Goal: Contribute content

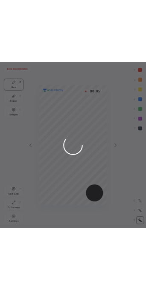
scroll to position [290, 118]
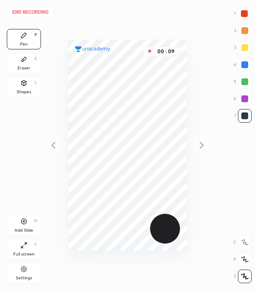
click at [196, 151] on div "End recording 1 2 3 4 5 6 7 R O A L C X Z Erase all C X Z Pen P Eraser E Shapes…" at bounding box center [127, 145] width 255 height 290
click at [52, 150] on div "End recording 1 2 3 4 5 6 7 R O A L C X Z Erase all C X Z Pen P Eraser E Shapes…" at bounding box center [127, 145] width 255 height 290
click at [57, 144] on div "End recording 1 2 3 4 5 6 7 R O A L C X Z Erase all C X Z Pen P Eraser E Shapes…" at bounding box center [127, 145] width 255 height 290
click at [30, 219] on div "Add Slide H" at bounding box center [24, 225] width 34 height 20
click at [201, 147] on div "End recording 1 2 3 4 5 6 7 R O A L C X Z Erase all C X Z Pen P Eraser E Shapes…" at bounding box center [127, 145] width 255 height 290
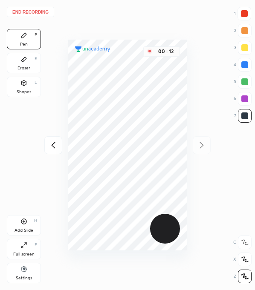
click at [58, 144] on div at bounding box center [53, 145] width 18 height 18
click at [49, 149] on div "End recording 1 2 3 4 5 6 7 R O A L C X Z Erase all C X Z Pen P Eraser E Shapes…" at bounding box center [127, 145] width 255 height 290
click at [204, 144] on icon at bounding box center [201, 145] width 10 height 10
click at [49, 146] on icon at bounding box center [53, 145] width 10 height 10
click at [239, 17] on div at bounding box center [244, 14] width 14 height 14
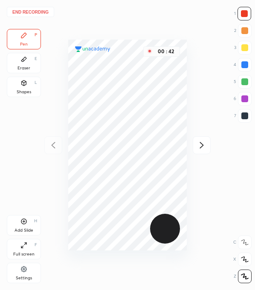
click at [242, 116] on div at bounding box center [244, 115] width 7 height 7
click at [247, 64] on div at bounding box center [244, 64] width 7 height 7
click at [246, 116] on div at bounding box center [244, 115] width 7 height 7
click at [245, 80] on div at bounding box center [244, 81] width 7 height 7
click at [242, 121] on div at bounding box center [245, 116] width 14 height 14
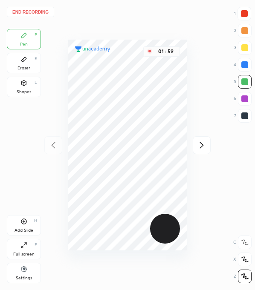
click at [247, 121] on div at bounding box center [245, 116] width 14 height 14
click at [244, 66] on div at bounding box center [244, 64] width 7 height 7
click at [27, 225] on div "Add Slide H" at bounding box center [24, 225] width 34 height 20
click at [246, 63] on div at bounding box center [244, 64] width 7 height 7
click at [244, 115] on div at bounding box center [244, 115] width 7 height 7
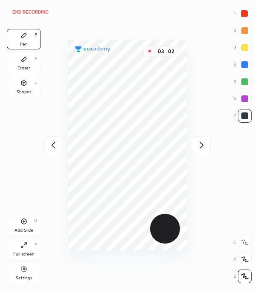
click at [245, 96] on div at bounding box center [244, 98] width 7 height 7
click at [244, 118] on div at bounding box center [244, 115] width 7 height 7
click at [242, 113] on div at bounding box center [244, 115] width 7 height 7
click at [243, 20] on div "1 2 3 4 5 6 7" at bounding box center [242, 66] width 18 height 119
click at [244, 11] on div at bounding box center [244, 13] width 7 height 7
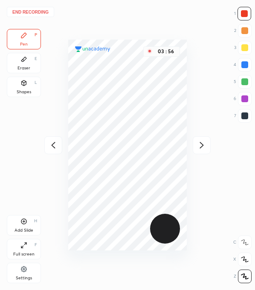
click at [246, 116] on div at bounding box center [244, 115] width 7 height 7
click at [245, 96] on div at bounding box center [244, 98] width 7 height 7
click at [245, 83] on div at bounding box center [244, 81] width 7 height 7
click at [248, 114] on div at bounding box center [245, 116] width 14 height 14
click at [244, 13] on div at bounding box center [244, 13] width 7 height 7
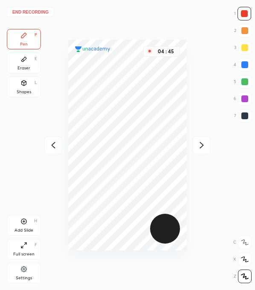
click at [247, 100] on div at bounding box center [244, 98] width 7 height 7
click at [238, 84] on div at bounding box center [245, 82] width 14 height 14
click at [28, 226] on div "Add Slide H" at bounding box center [24, 225] width 34 height 20
click at [244, 67] on div at bounding box center [244, 64] width 7 height 7
click at [237, 114] on div "7" at bounding box center [242, 116] width 17 height 14
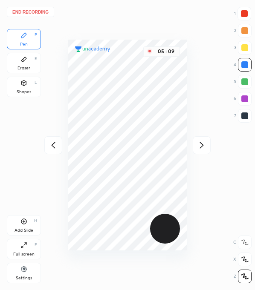
click at [240, 114] on div at bounding box center [245, 116] width 14 height 14
click at [244, 97] on div at bounding box center [244, 98] width 7 height 7
click at [50, 142] on icon at bounding box center [53, 145] width 10 height 10
click at [33, 224] on div "Add Slide H" at bounding box center [24, 225] width 34 height 20
click at [246, 117] on div at bounding box center [244, 115] width 7 height 7
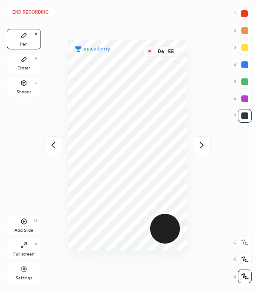
click at [245, 18] on div at bounding box center [244, 14] width 14 height 14
click at [243, 14] on div at bounding box center [244, 13] width 7 height 7
click at [253, 146] on div "End recording 1 2 3 4 5 6 7 R O A L C X Z Erase all C X Z Pen P Eraser E Shapes…" at bounding box center [127, 145] width 255 height 290
click at [56, 145] on icon at bounding box center [53, 145] width 10 height 10
click at [57, 145] on icon at bounding box center [53, 145] width 10 height 10
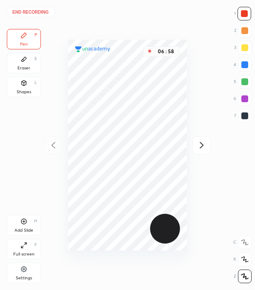
click at [52, 149] on div "End recording 1 2 3 4 5 6 7 R O A L C X Z Erase all C X Z Pen P Eraser E Shapes…" at bounding box center [127, 145] width 255 height 290
click at [30, 11] on button "End recording" at bounding box center [30, 12] width 47 height 10
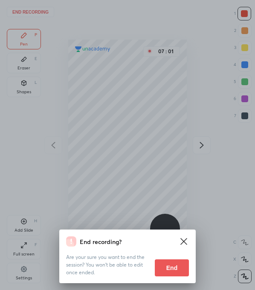
click at [170, 267] on button "End" at bounding box center [172, 267] width 34 height 17
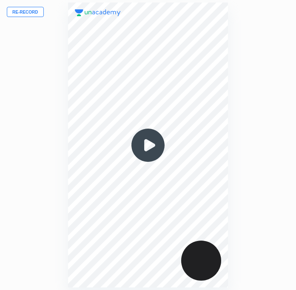
scroll to position [290, 160]
